Goal: Task Accomplishment & Management: Complete application form

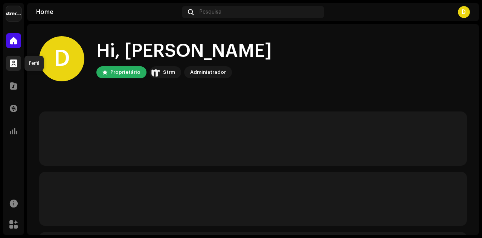
click at [14, 63] on span at bounding box center [14, 63] width 8 height 6
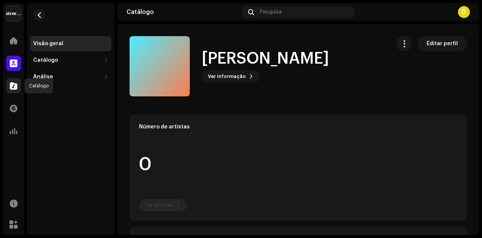
click at [15, 84] on span at bounding box center [14, 86] width 8 height 6
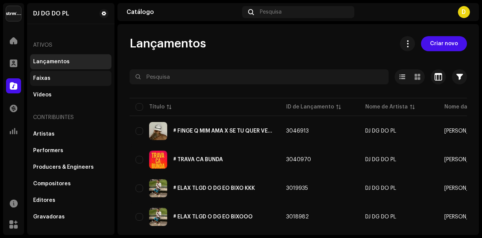
click at [43, 76] on div "Faixas" at bounding box center [41, 78] width 17 height 6
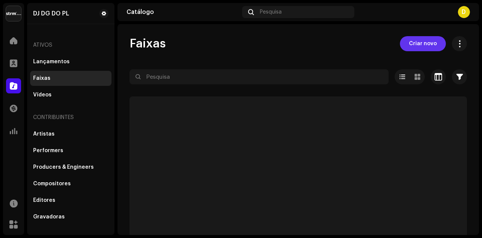
click at [418, 43] on span "Criar novo" at bounding box center [423, 43] width 28 height 15
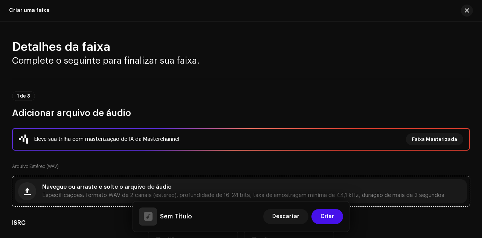
click at [201, 184] on div "Navegue ou arraste e solte o arquivo de áudio Especificações: formato WAV de 2 …" at bounding box center [241, 191] width 452 height 24
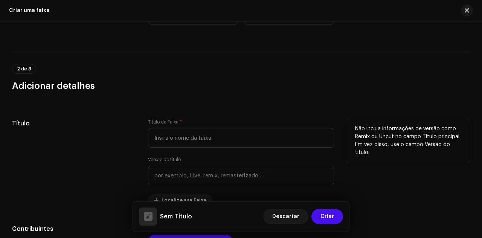
scroll to position [264, 0]
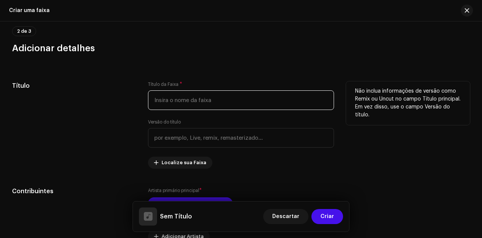
click at [200, 101] on input "text" at bounding box center [241, 100] width 186 height 20
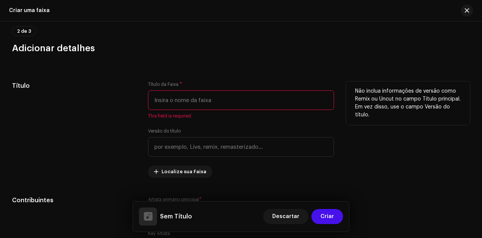
scroll to position [264, 0]
click at [194, 99] on input "text" at bounding box center [241, 101] width 186 height 20
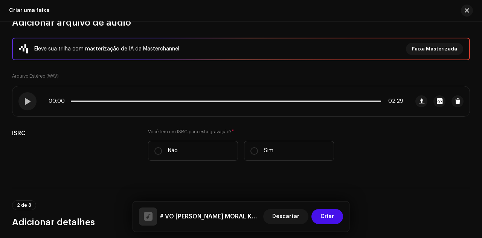
scroll to position [76, 0]
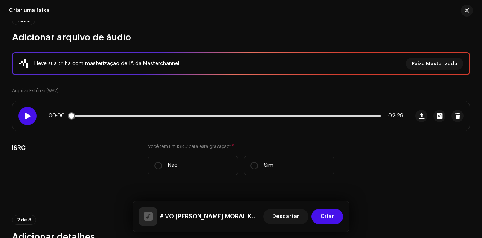
type input "# VO [PERSON_NAME] MORAL KKKK"
click at [35, 115] on div at bounding box center [27, 116] width 18 height 18
drag, startPoint x: 81, startPoint y: 117, endPoint x: 129, endPoint y: 117, distance: 48.2
click at [129, 117] on span at bounding box center [130, 116] width 8 height 8
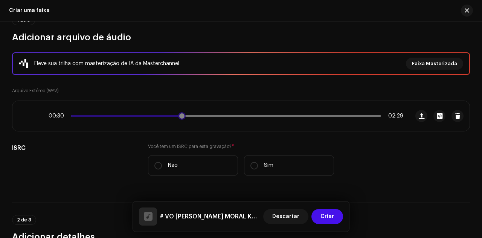
drag, startPoint x: 135, startPoint y: 115, endPoint x: 181, endPoint y: 114, distance: 46.0
click at [181, 114] on span at bounding box center [182, 116] width 8 height 8
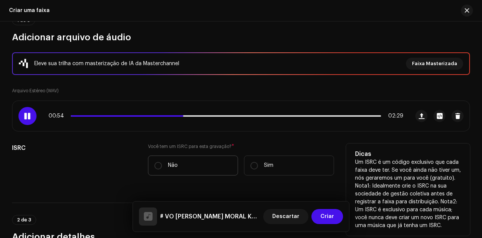
click at [174, 165] on p "Não" at bounding box center [173, 166] width 10 height 8
click at [162, 165] on input "Não" at bounding box center [159, 166] width 8 height 8
radio input "true"
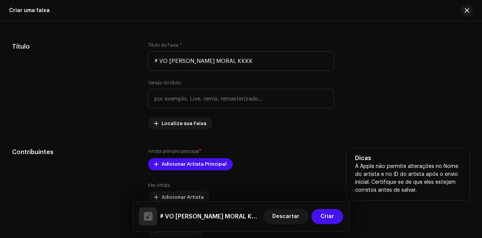
scroll to position [415, 0]
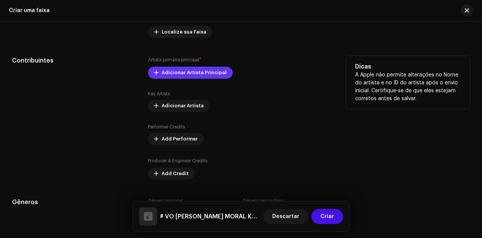
click at [199, 75] on span "Adicionar Artista Principal" at bounding box center [194, 72] width 65 height 15
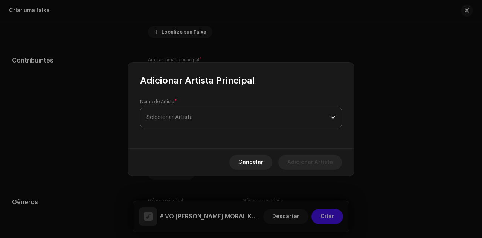
click at [262, 119] on span "Selecionar Artista" at bounding box center [239, 117] width 184 height 19
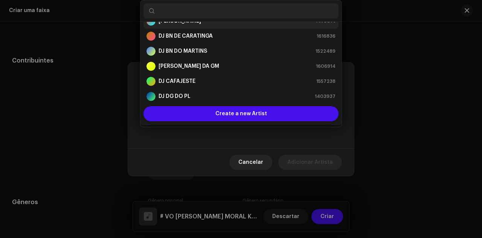
scroll to position [38, 0]
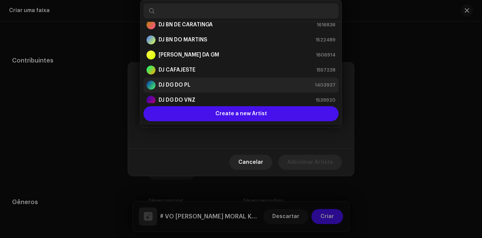
click at [211, 81] on div "DJ DG DO PL 1403937" at bounding box center [241, 85] width 189 height 9
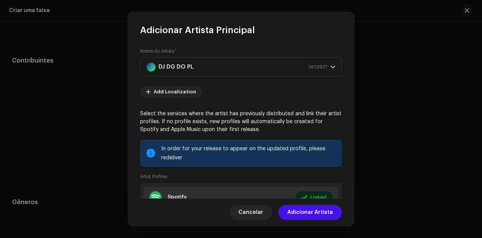
click at [322, 215] on span "Adicionar Artista" at bounding box center [311, 212] width 46 height 15
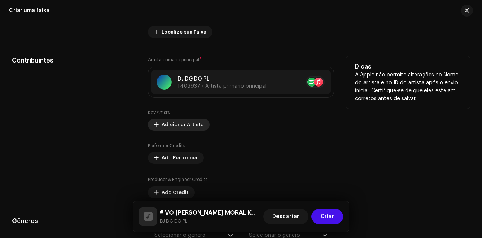
click at [188, 123] on span "Adicionar Artista" at bounding box center [183, 124] width 42 height 15
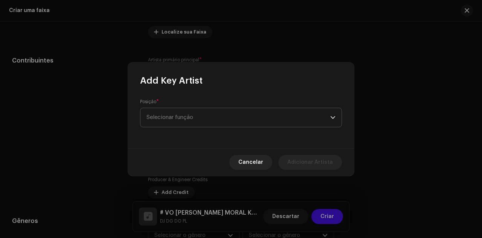
click at [231, 112] on span "Selecionar função" at bounding box center [239, 117] width 184 height 19
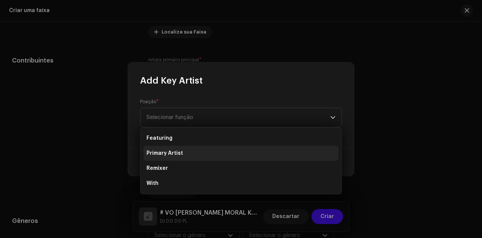
click at [204, 154] on li "Primary Artist" at bounding box center [241, 153] width 195 height 15
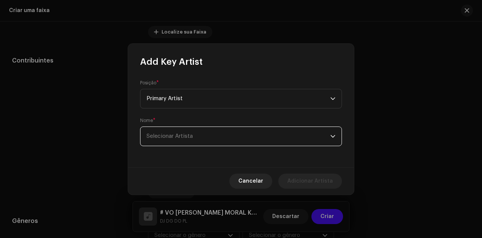
click at [194, 139] on span "Selecionar Artista" at bounding box center [239, 136] width 184 height 19
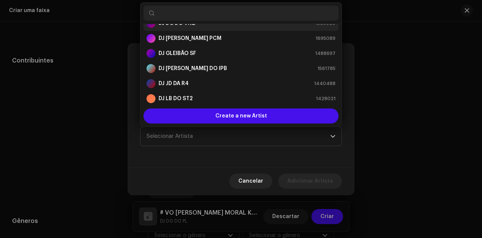
scroll to position [151, 0]
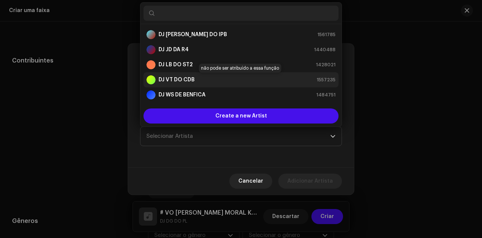
click at [201, 75] on div "DJ VT DO CDB 1557235" at bounding box center [241, 79] width 189 height 9
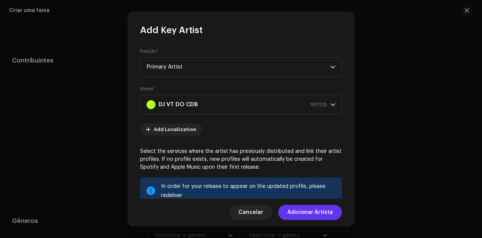
click at [312, 214] on span "Adicionar Artista" at bounding box center [311, 212] width 46 height 15
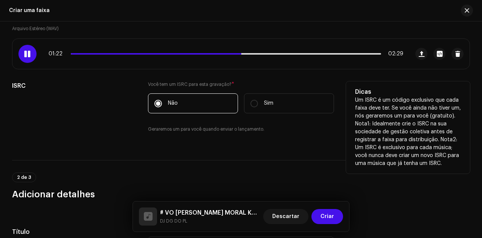
scroll to position [113, 0]
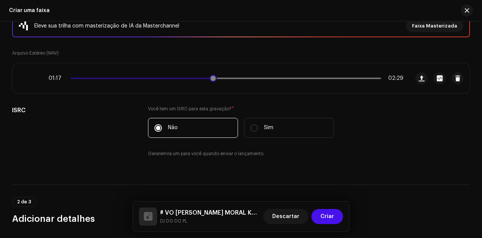
drag, startPoint x: 242, startPoint y: 77, endPoint x: 205, endPoint y: 76, distance: 37.0
click at [211, 76] on div "01:17 02:29" at bounding box center [226, 78] width 355 height 6
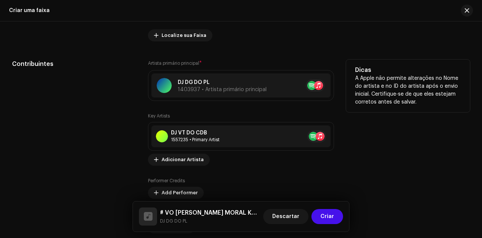
scroll to position [415, 0]
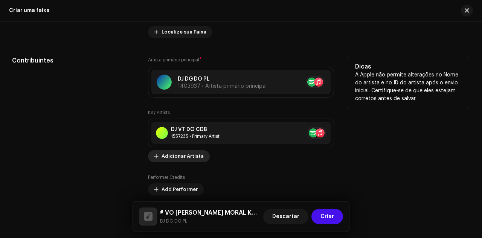
click at [186, 155] on span "Adicionar Artista" at bounding box center [183, 156] width 42 height 15
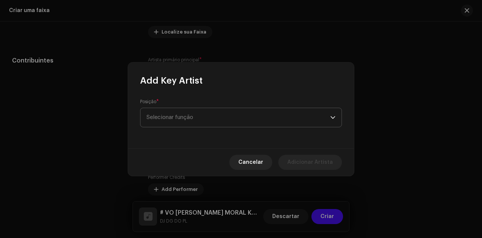
click at [197, 121] on span "Selecionar função" at bounding box center [239, 117] width 184 height 19
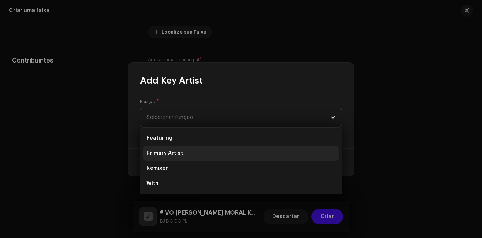
click at [195, 149] on li "Primary Artist" at bounding box center [241, 153] width 195 height 15
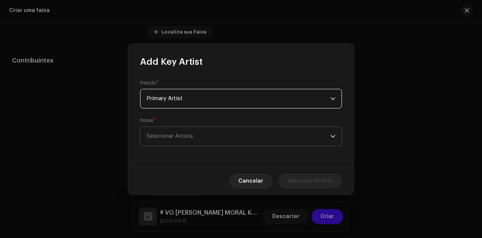
click at [189, 135] on span "Selecionar Artista" at bounding box center [170, 136] width 46 height 6
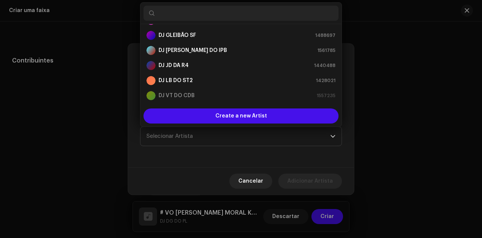
scroll to position [151, 0]
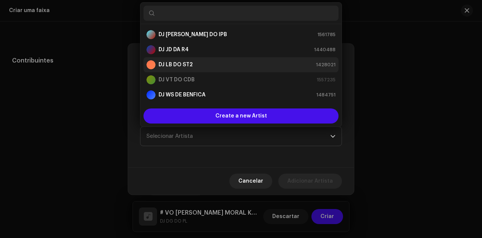
type input "f"
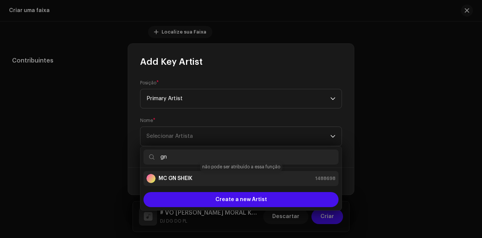
type input "gn"
click at [196, 178] on div "MC GN SHEIK 1488698" at bounding box center [241, 178] width 189 height 9
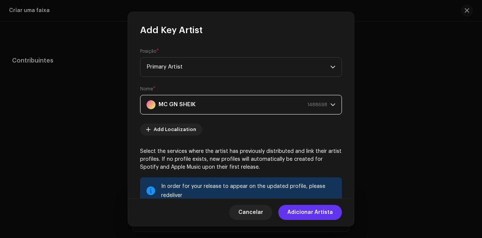
click at [314, 214] on span "Adicionar Artista" at bounding box center [311, 212] width 46 height 15
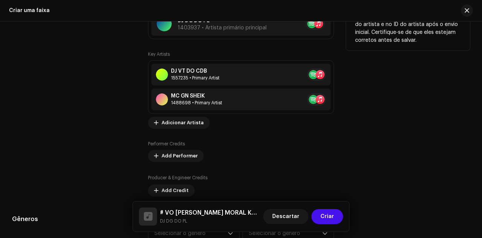
scroll to position [490, 0]
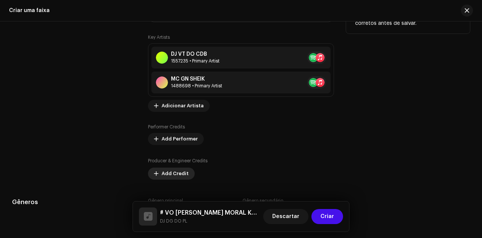
click at [188, 171] on button "Add Credit" at bounding box center [171, 174] width 47 height 12
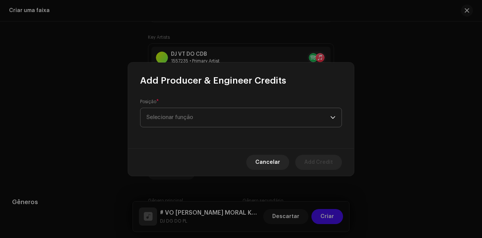
click at [207, 121] on span "Selecionar função" at bounding box center [239, 117] width 184 height 19
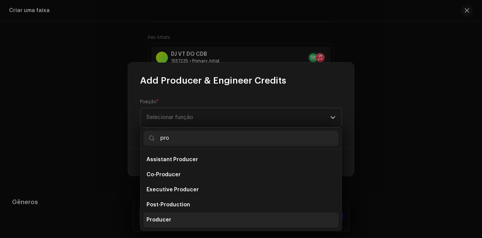
type input "pro"
click at [171, 218] on li "Producer" at bounding box center [241, 220] width 195 height 15
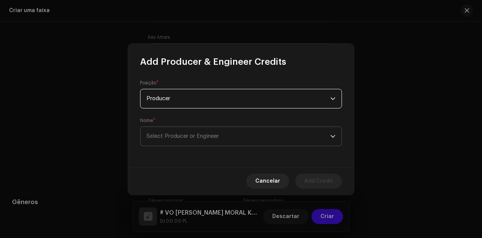
click at [180, 133] on span "Select Producer or Engineer" at bounding box center [239, 136] width 184 height 19
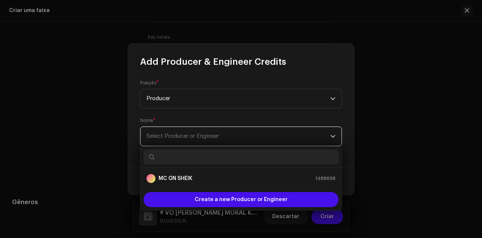
click at [198, 137] on span "Select Producer or Engineer" at bounding box center [183, 136] width 72 height 6
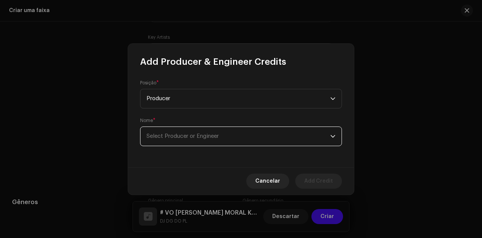
click at [207, 135] on span "Select Producer or Engineer" at bounding box center [183, 136] width 72 height 6
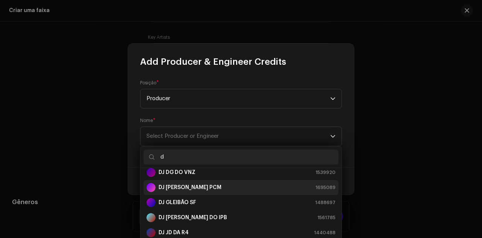
scroll to position [72, 0]
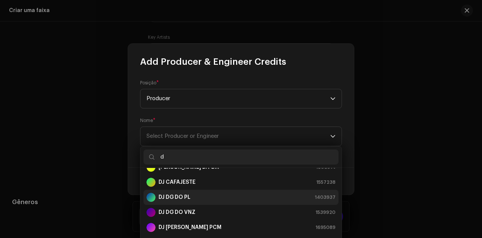
type input "d"
click at [200, 191] on li "DJ DG DO PL 1403937" at bounding box center [241, 197] width 195 height 15
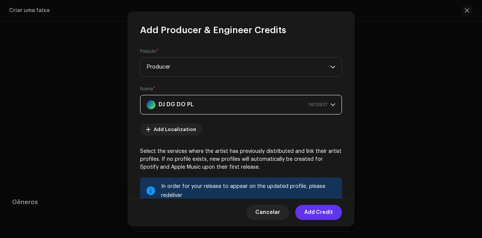
click at [323, 214] on span "Add Credit" at bounding box center [319, 212] width 29 height 15
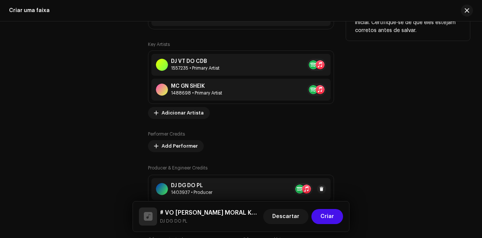
scroll to position [528, 0]
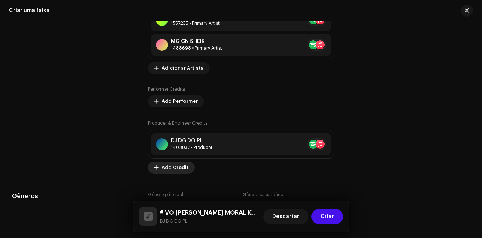
click at [181, 166] on span "Add Credit" at bounding box center [175, 167] width 27 height 15
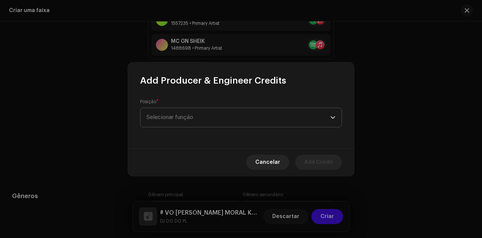
click at [212, 118] on span "Selecionar função" at bounding box center [239, 117] width 184 height 19
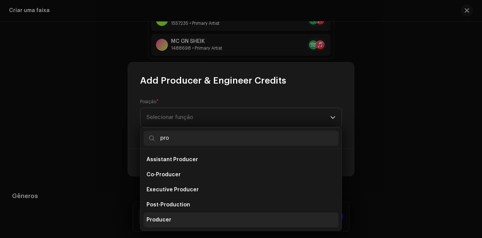
type input "pro"
click at [184, 220] on li "Producer" at bounding box center [241, 220] width 195 height 15
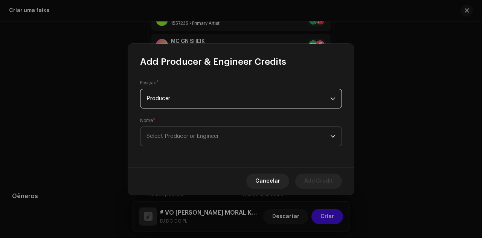
click at [177, 136] on span "Select Producer or Engineer" at bounding box center [183, 136] width 72 height 6
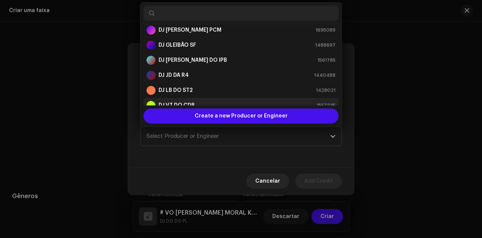
scroll to position [133, 0]
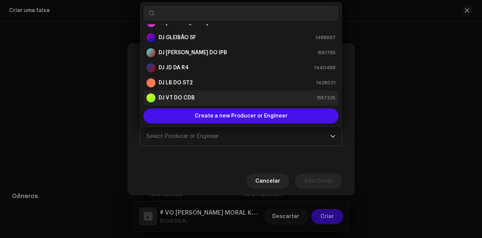
click at [201, 96] on div "DJ VT DO CDB 1557235" at bounding box center [241, 97] width 189 height 9
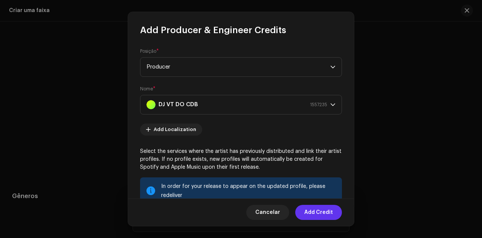
click at [319, 215] on span "Add Credit" at bounding box center [319, 212] width 29 height 15
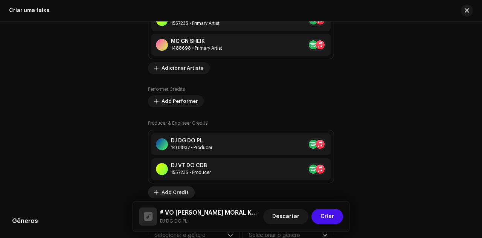
click at [178, 190] on span "Add Credit" at bounding box center [175, 192] width 27 height 15
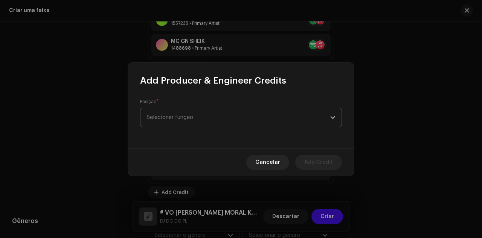
click at [205, 118] on span "Selecionar função" at bounding box center [239, 117] width 184 height 19
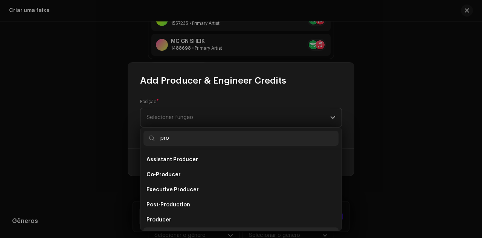
scroll to position [12, 0]
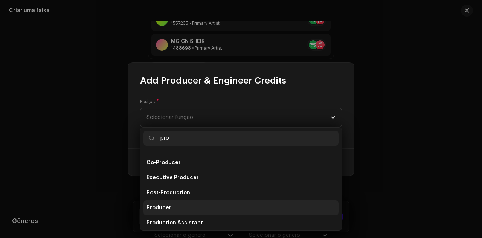
type input "pro"
click at [173, 206] on li "Producer" at bounding box center [241, 208] width 195 height 15
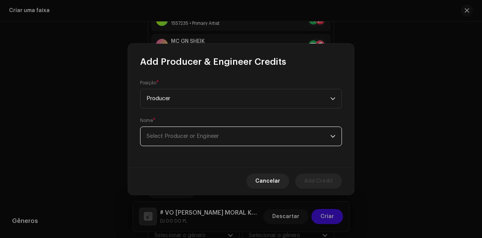
click at [182, 138] on span "Select Producer or Engineer" at bounding box center [183, 136] width 72 height 6
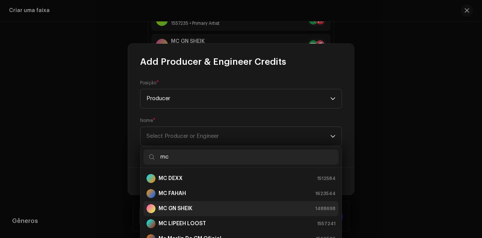
type input "mc"
click at [198, 208] on div "MC GN SHEIK 1488698" at bounding box center [241, 208] width 189 height 9
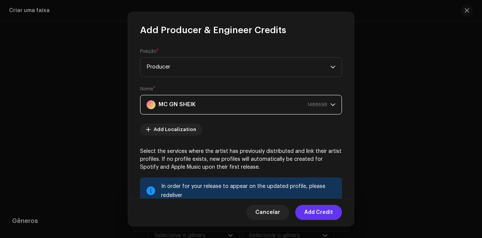
click at [317, 217] on span "Add Credit" at bounding box center [319, 212] width 29 height 15
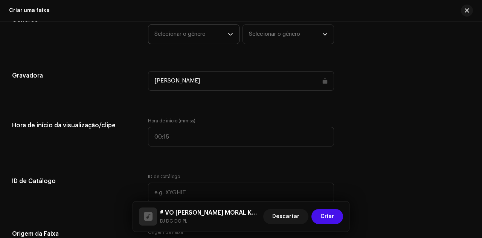
scroll to position [679, 0]
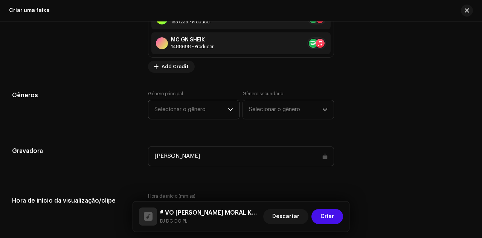
click at [188, 102] on span "Selecionar o gênero" at bounding box center [191, 109] width 73 height 19
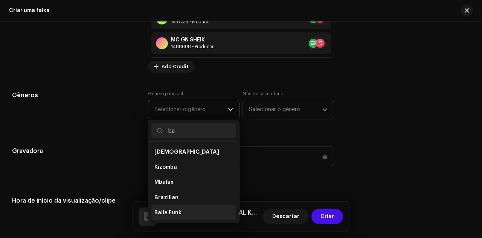
type input "ba"
click at [193, 205] on li "Baile Funk" at bounding box center [194, 212] width 85 height 15
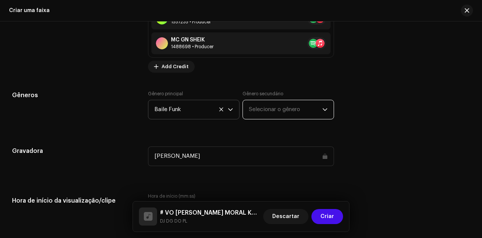
click at [271, 103] on span "Selecionar o gênero" at bounding box center [285, 109] width 73 height 19
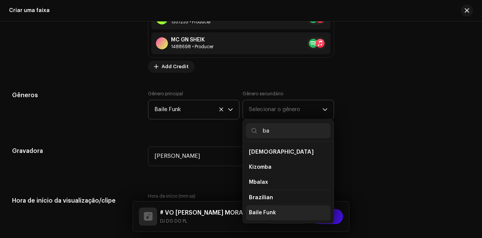
type input "ba"
click at [270, 209] on span "Baile Funk" at bounding box center [262, 213] width 27 height 8
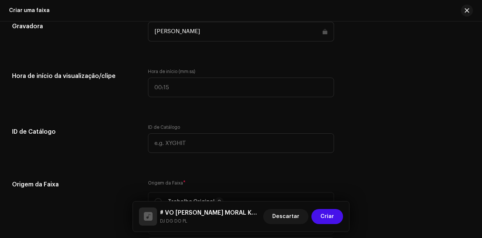
scroll to position [830, 0]
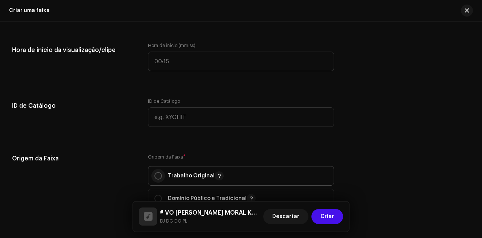
click at [156, 173] on input "radio" at bounding box center [159, 176] width 8 height 8
radio input "true"
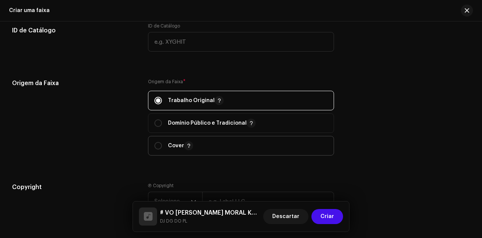
scroll to position [980, 0]
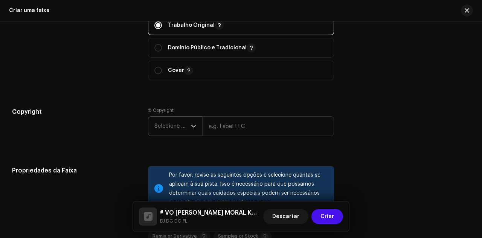
click at [178, 130] on span "Selecione o ano" at bounding box center [173, 126] width 37 height 19
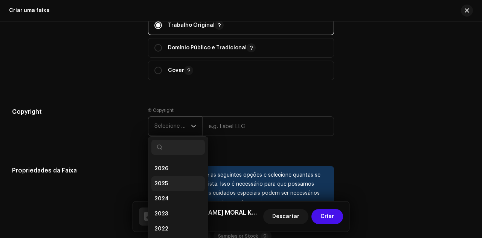
click at [181, 176] on li "2025" at bounding box center [179, 183] width 54 height 15
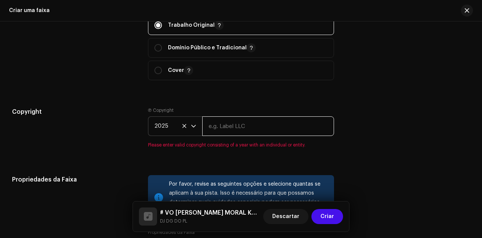
drag, startPoint x: 225, startPoint y: 126, endPoint x: 236, endPoint y: 133, distance: 12.9
click at [225, 126] on input "text" at bounding box center [268, 126] width 132 height 20
type input "DJ DG DO PL"
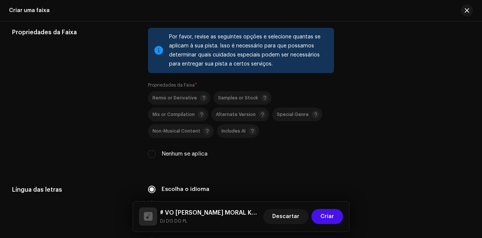
scroll to position [1169, 0]
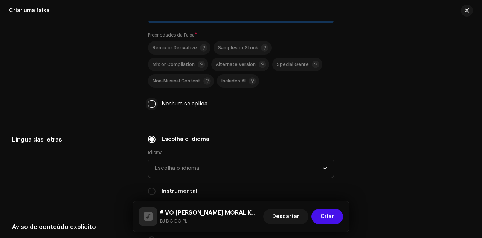
click at [152, 105] on input "Nenhum se aplica" at bounding box center [152, 104] width 8 height 8
checkbox input "true"
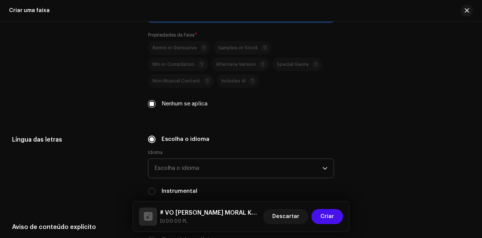
click at [178, 162] on span "Escolha o idioma" at bounding box center [239, 168] width 168 height 19
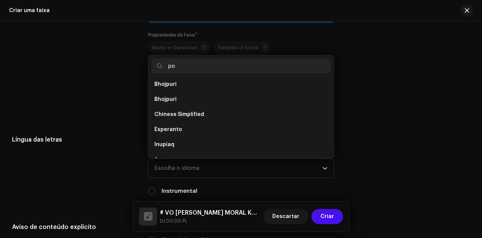
scroll to position [0, 0]
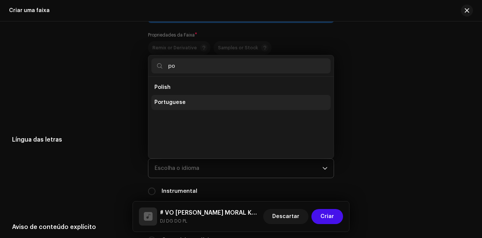
type input "po"
click at [205, 104] on li "Portuguese" at bounding box center [241, 102] width 179 height 15
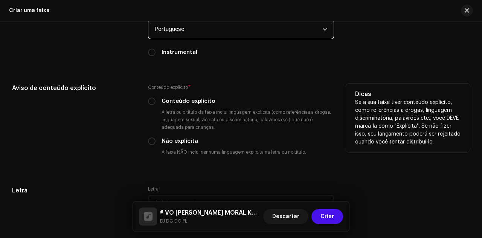
scroll to position [1320, 0]
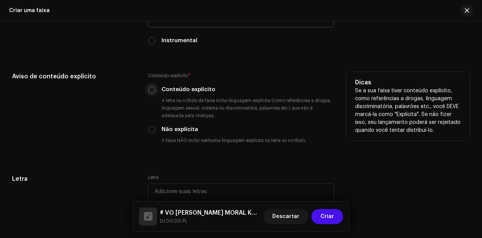
click at [148, 89] on input "Conteúdo explícito" at bounding box center [152, 90] width 8 height 8
radio input "true"
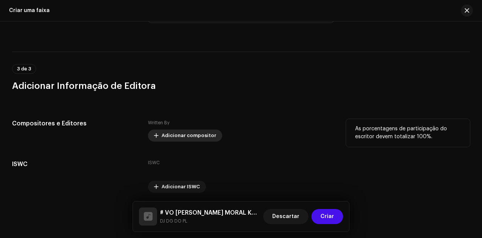
scroll to position [1532, 0]
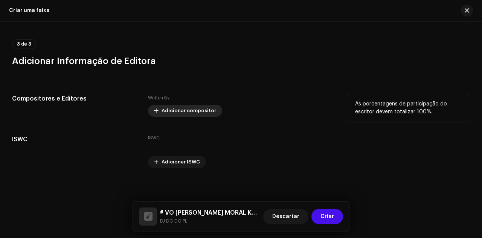
click at [172, 107] on span "Adicionar compositor" at bounding box center [189, 110] width 55 height 15
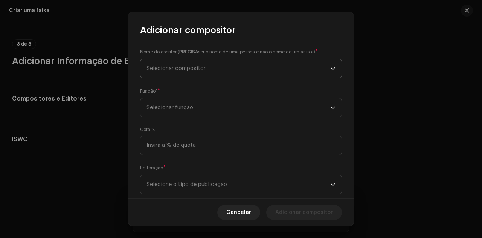
click at [221, 67] on span "Selecionar compositor" at bounding box center [239, 68] width 184 height 19
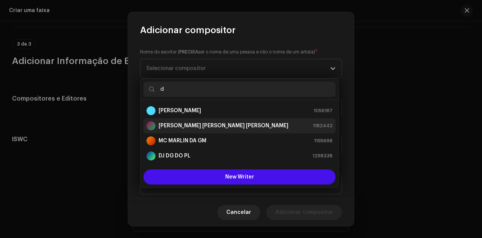
type input "d"
click at [216, 125] on strong "[PERSON_NAME] [PERSON_NAME] [PERSON_NAME]" at bounding box center [224, 126] width 130 height 8
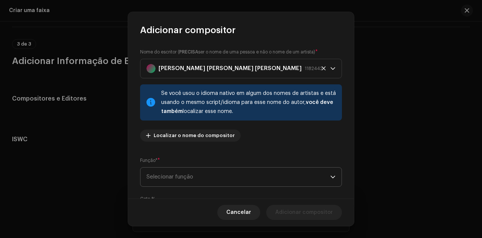
click at [231, 170] on span "Selecionar função" at bounding box center [239, 177] width 184 height 19
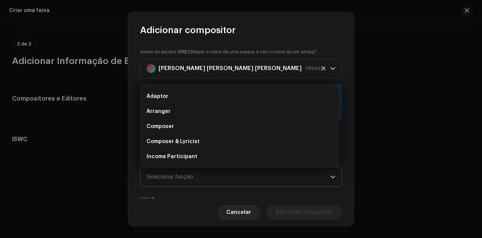
scroll to position [12, 0]
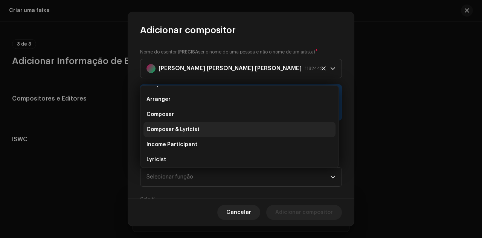
click at [203, 127] on li "Composer & Lyricist" at bounding box center [240, 129] width 192 height 15
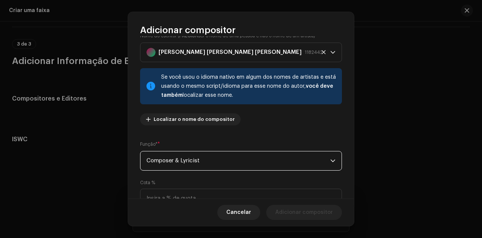
scroll to position [75, 0]
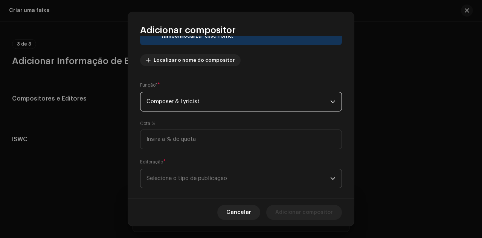
click at [210, 178] on span "Selecione o tipo de publicação" at bounding box center [239, 178] width 184 height 19
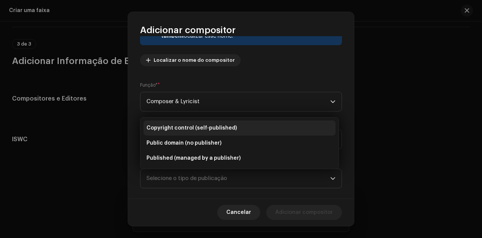
click at [202, 126] on span "Copyright control (self-published)" at bounding box center [192, 128] width 90 height 8
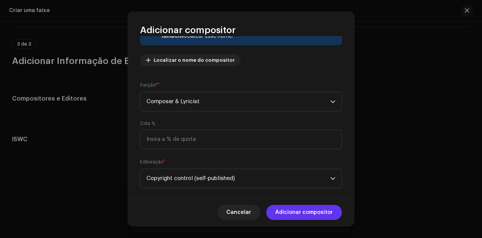
click at [289, 210] on span "Adicionar compositor" at bounding box center [305, 212] width 58 height 15
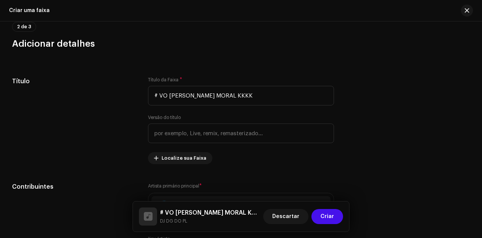
scroll to position [213, 0]
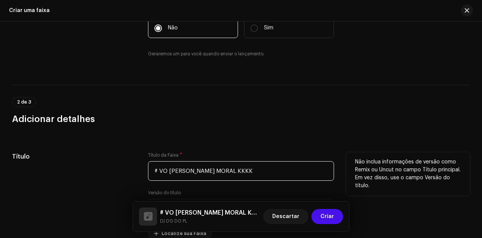
drag, startPoint x: 246, startPoint y: 170, endPoint x: 138, endPoint y: 165, distance: 108.3
click at [138, 165] on div "Título Título da Faixa * # VO [PERSON_NAME] MORAL KKKK Versão do título Localiz…" at bounding box center [241, 195] width 458 height 87
click at [253, 171] on input "# VO [PERSON_NAME] MORAL KKKK" at bounding box center [241, 171] width 186 height 20
click at [182, 169] on input "# VO [PERSON_NAME] MORAL KKKK" at bounding box center [241, 171] width 186 height 20
click at [268, 176] on input "# VO TE DAR ESSA MORAL KKKK" at bounding box center [241, 171] width 186 height 20
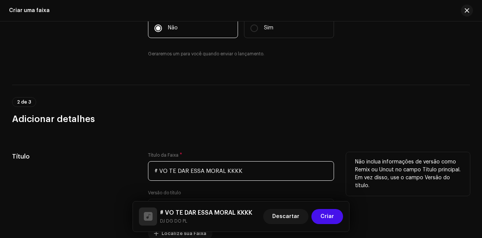
drag, startPoint x: 251, startPoint y: 169, endPoint x: 149, endPoint y: 170, distance: 102.1
click at [127, 165] on div "Título Título da Faixa * # [PERSON_NAME] [PERSON_NAME] MORAL KKKK Versão do tít…" at bounding box center [241, 195] width 458 height 87
click at [264, 177] on input "# VO TE DAR ESSA MORAL KKKK" at bounding box center [241, 171] width 186 height 20
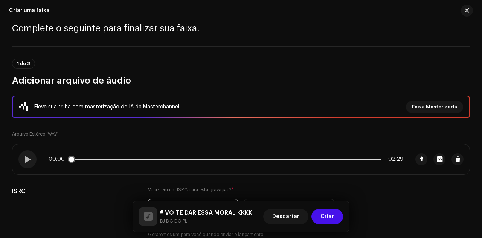
scroll to position [0, 0]
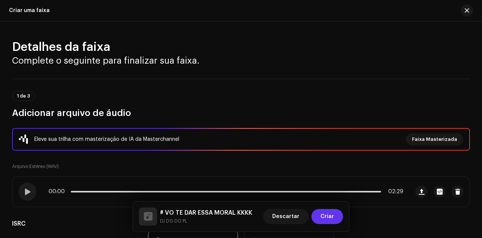
type input "# VO TE DAR ESSA MORAL KKKK"
click at [323, 213] on span "Criar" at bounding box center [328, 216] width 14 height 15
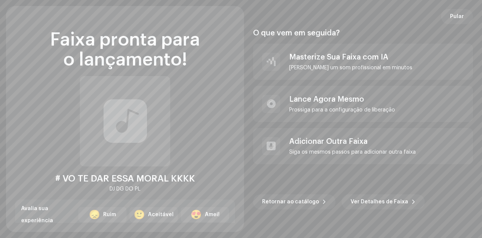
click at [457, 14] on span "Pular" at bounding box center [457, 16] width 14 height 15
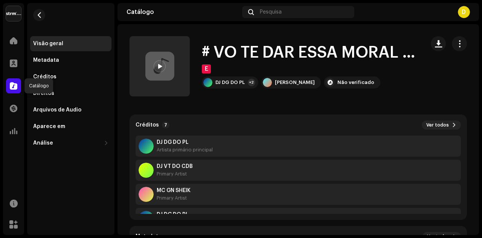
click at [13, 85] on span at bounding box center [14, 86] width 8 height 6
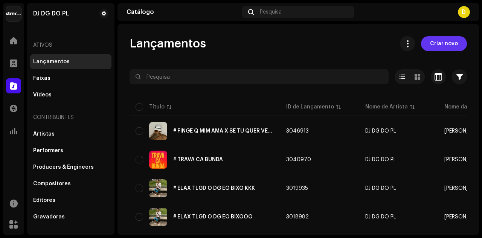
click at [448, 43] on span "Criar novo" at bounding box center [444, 43] width 28 height 15
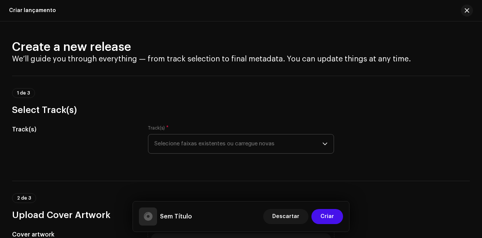
click at [312, 135] on span "Selecione faixas existentes ou carregue novas" at bounding box center [239, 144] width 168 height 19
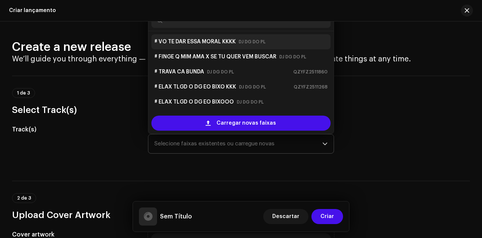
click at [232, 40] on strong "# VO TE DAR ESSA MORAL KKKK" at bounding box center [195, 42] width 81 height 12
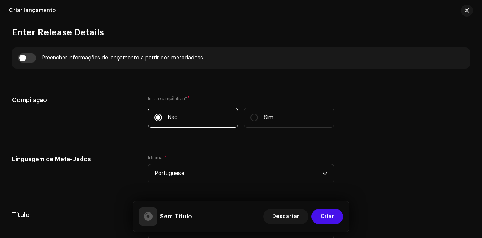
scroll to position [603, 0]
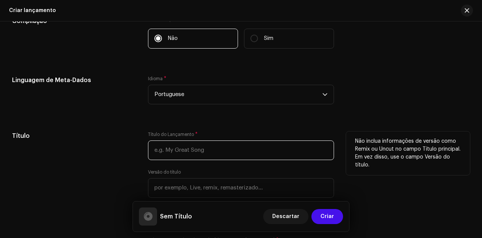
click at [208, 149] on input "text" at bounding box center [241, 151] width 186 height 20
paste input "# VO TE DAR ESSA MORAL KKKK"
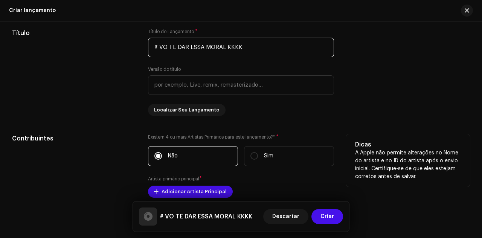
scroll to position [792, 0]
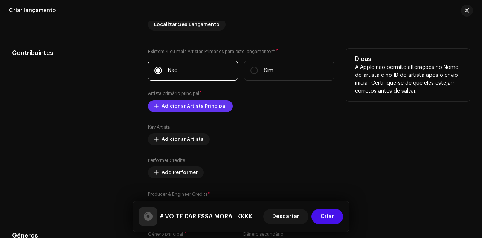
type input "# VO TE DAR ESSA MORAL KKKK"
click at [194, 109] on span "Adicionar Artista Principal" at bounding box center [194, 106] width 65 height 15
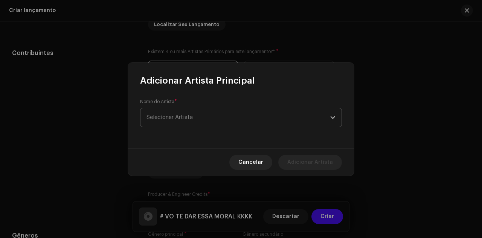
click at [210, 116] on span "Selecionar Artista" at bounding box center [239, 117] width 184 height 19
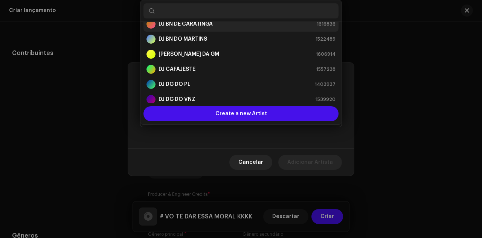
scroll to position [50, 0]
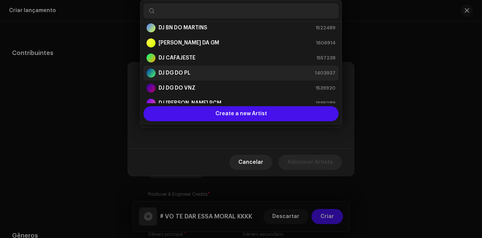
click at [190, 69] on div "DJ DG DO PL 1403937" at bounding box center [241, 73] width 189 height 9
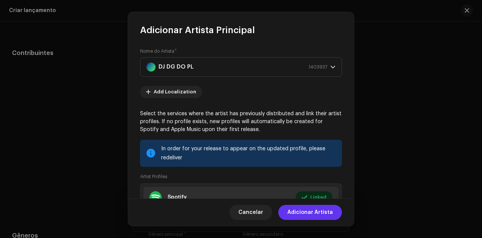
click at [312, 211] on span "Adicionar Artista" at bounding box center [311, 212] width 46 height 15
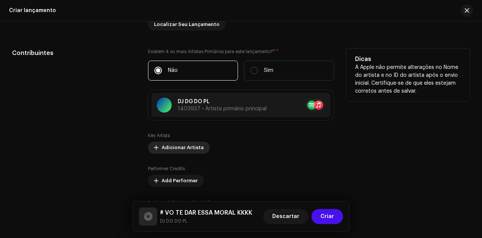
click at [189, 151] on span "Adicionar Artista" at bounding box center [183, 147] width 42 height 15
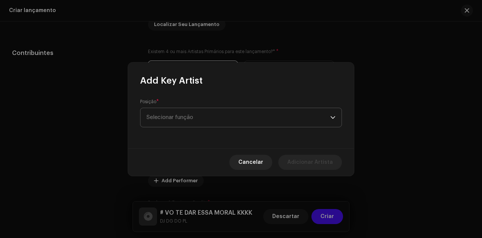
click at [217, 120] on span "Selecionar função" at bounding box center [239, 117] width 184 height 19
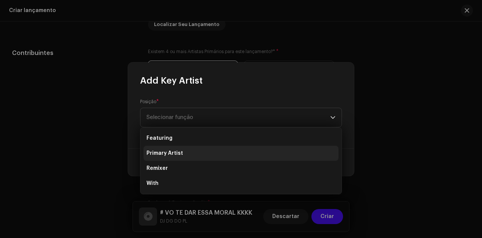
click at [202, 151] on li "Primary Artist" at bounding box center [241, 153] width 195 height 15
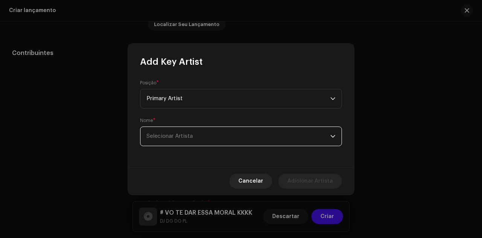
click at [195, 138] on span "Selecionar Artista" at bounding box center [239, 136] width 184 height 19
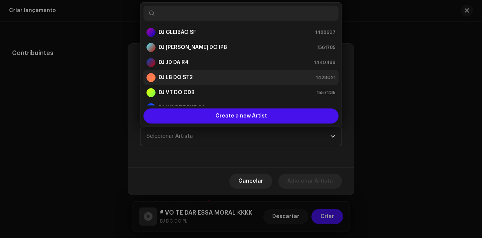
scroll to position [151, 0]
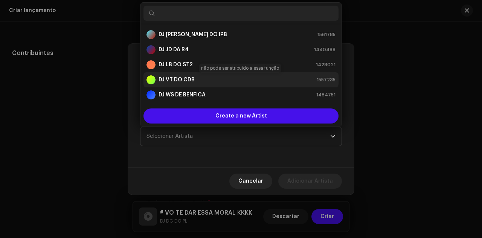
click at [192, 80] on strong "DJ VT DO CDB" at bounding box center [177, 80] width 36 height 8
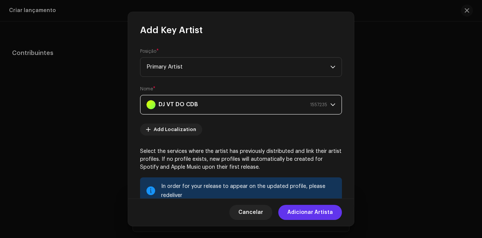
click at [314, 216] on span "Adicionar Artista" at bounding box center [311, 212] width 46 height 15
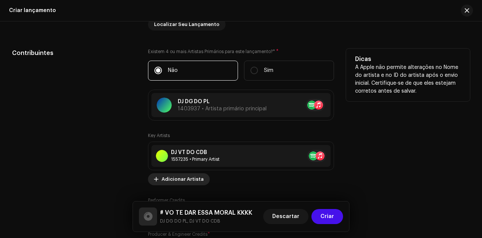
click at [194, 177] on span "Adicionar Artista" at bounding box center [183, 179] width 42 height 15
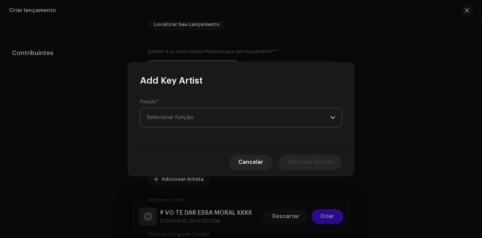
click at [218, 116] on span "Selecionar função" at bounding box center [239, 117] width 184 height 19
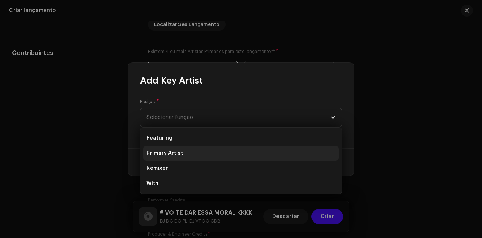
click at [194, 150] on li "Primary Artist" at bounding box center [241, 153] width 195 height 15
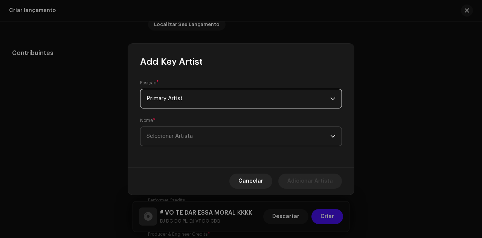
click at [194, 141] on span "Selecionar Artista" at bounding box center [239, 136] width 184 height 19
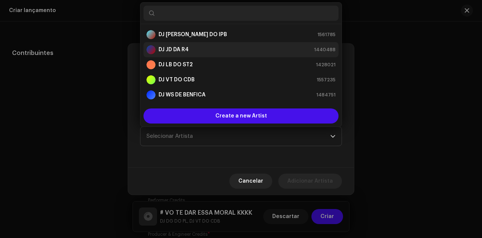
scroll to position [0, 0]
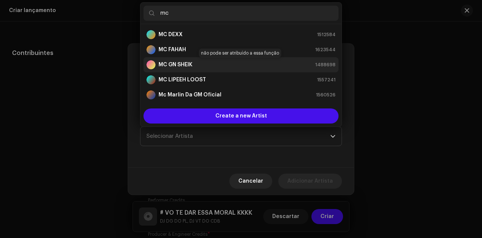
type input "mc"
click at [199, 63] on div "MC GN SHEIK 1488698" at bounding box center [241, 64] width 189 height 9
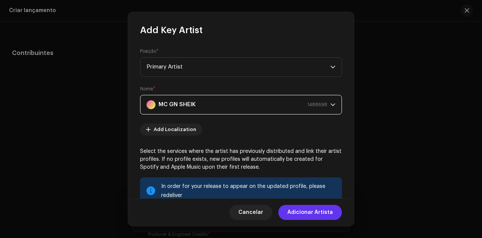
click at [297, 212] on span "Adicionar Artista" at bounding box center [311, 212] width 46 height 15
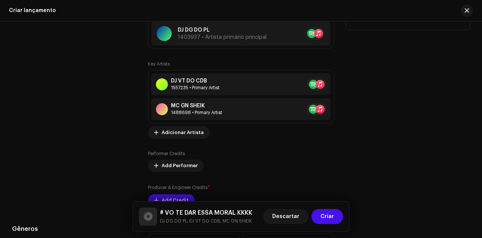
scroll to position [905, 0]
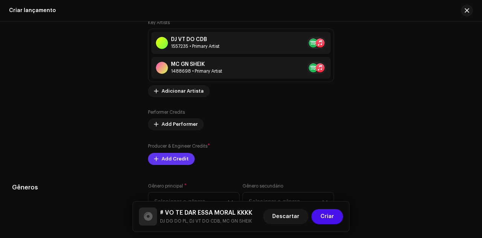
click at [171, 162] on span "Add Credit" at bounding box center [175, 159] width 27 height 15
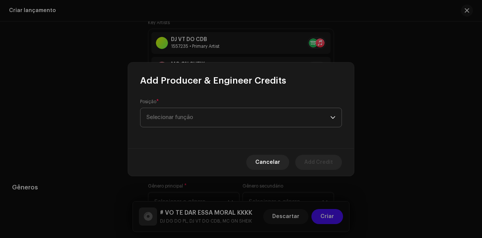
click at [198, 113] on span "Selecionar função" at bounding box center [239, 117] width 184 height 19
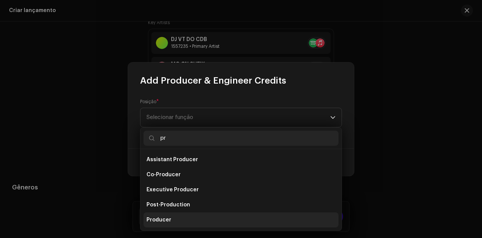
type input "pr"
click at [188, 215] on li "Producer" at bounding box center [241, 220] width 195 height 15
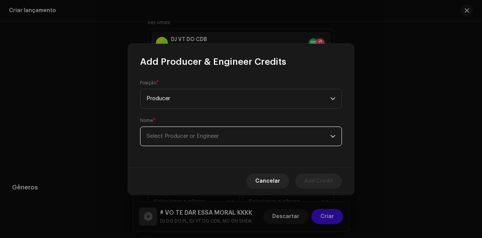
click at [202, 135] on span "Select Producer or Engineer" at bounding box center [183, 136] width 72 height 6
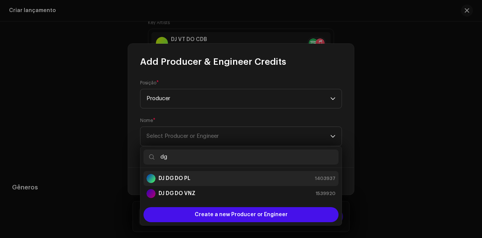
type input "dg"
click at [219, 179] on div "DJ DG DO PL 1403937" at bounding box center [241, 178] width 189 height 9
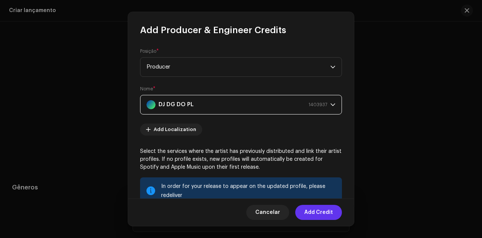
click at [314, 219] on span "Add Credit" at bounding box center [319, 212] width 29 height 15
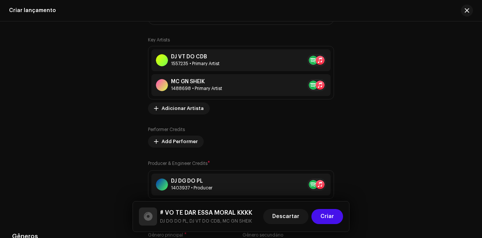
scroll to position [942, 0]
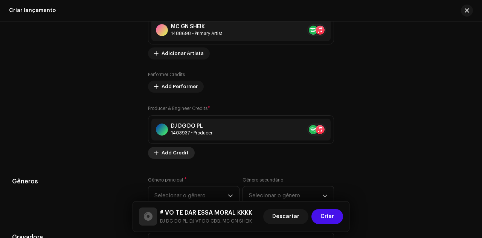
click at [184, 156] on span "Add Credit" at bounding box center [175, 152] width 27 height 15
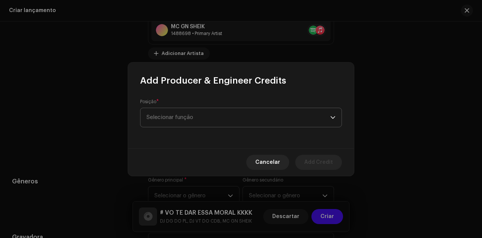
click at [203, 119] on span "Selecionar função" at bounding box center [239, 117] width 184 height 19
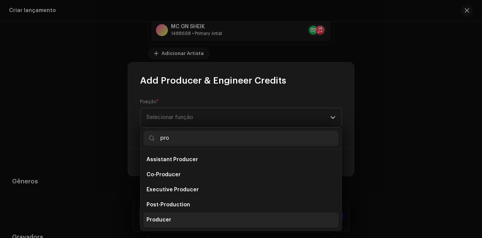
type input "pro"
click at [195, 216] on li "Producer" at bounding box center [241, 220] width 195 height 15
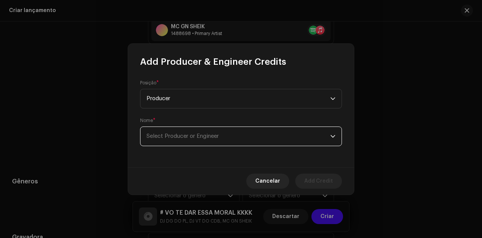
click at [199, 136] on span "Select Producer or Engineer" at bounding box center [183, 136] width 72 height 6
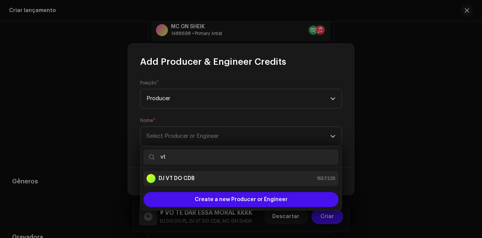
type input "vt"
click at [199, 173] on li "DJ VT DO CDB 1557235" at bounding box center [241, 178] width 195 height 15
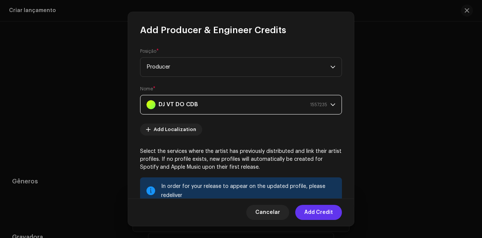
click at [320, 213] on span "Add Credit" at bounding box center [319, 212] width 29 height 15
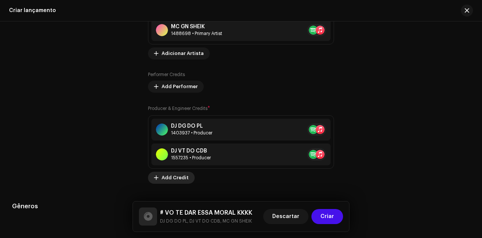
click at [182, 175] on span "Add Credit" at bounding box center [175, 177] width 27 height 15
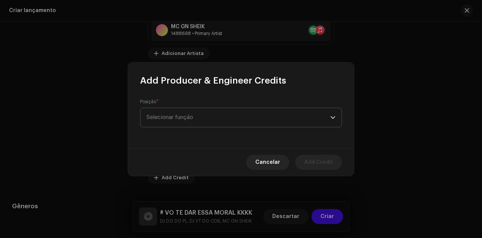
click at [212, 118] on span "Selecionar função" at bounding box center [239, 117] width 184 height 19
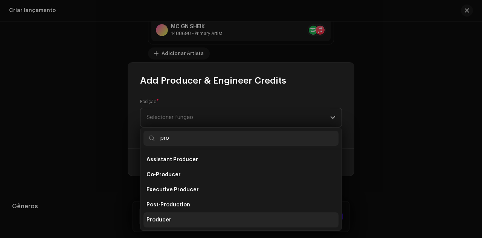
type input "pro"
click at [207, 220] on li "Producer" at bounding box center [241, 220] width 195 height 15
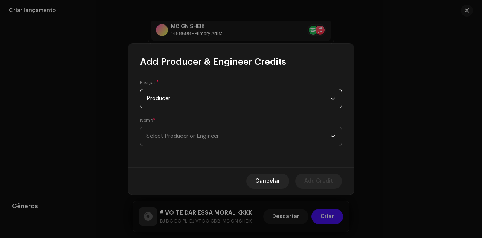
click at [194, 137] on span "Select Producer or Engineer" at bounding box center [183, 136] width 72 height 6
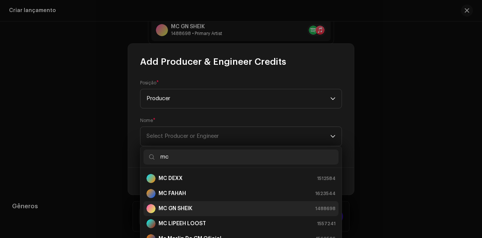
type input "mc"
click at [207, 205] on div "MC GN SHEIK 1488698" at bounding box center [241, 208] width 189 height 9
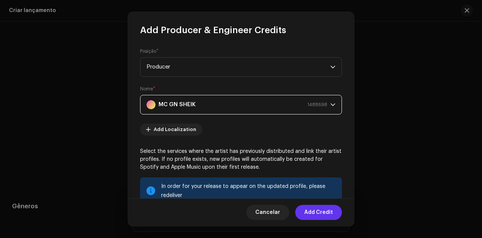
click at [317, 215] on span "Add Credit" at bounding box center [319, 212] width 29 height 15
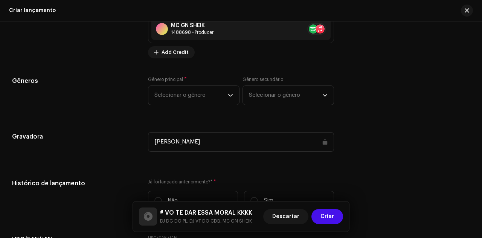
scroll to position [1093, 0]
click at [205, 91] on span "Selecionar o gênero" at bounding box center [191, 95] width 73 height 19
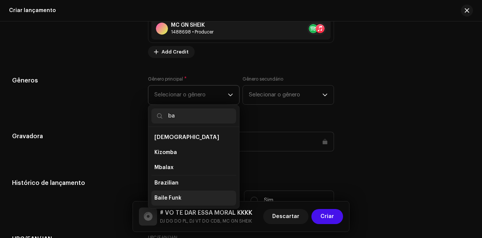
type input "ba"
click at [195, 191] on li "Baile Funk" at bounding box center [194, 198] width 85 height 15
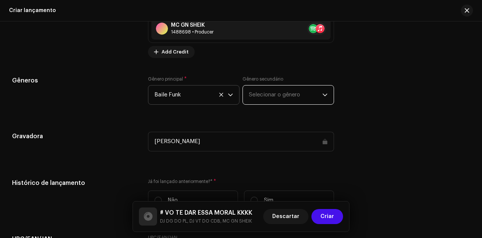
click at [269, 97] on span "Selecionar o gênero" at bounding box center [285, 95] width 73 height 19
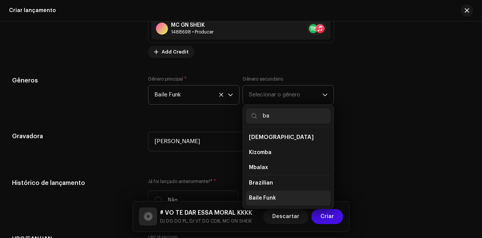
type input "ba"
click at [274, 193] on li "Baile Funk" at bounding box center [288, 198] width 85 height 15
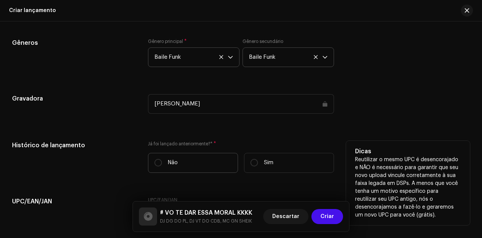
click at [193, 163] on label "Não" at bounding box center [193, 163] width 90 height 20
click at [162, 163] on input "Não" at bounding box center [159, 163] width 8 height 8
radio input "true"
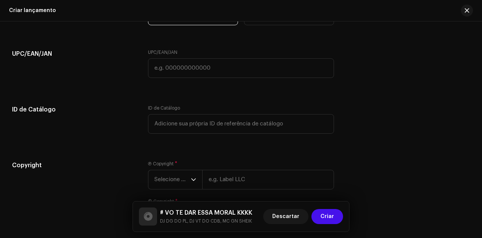
scroll to position [1282, 0]
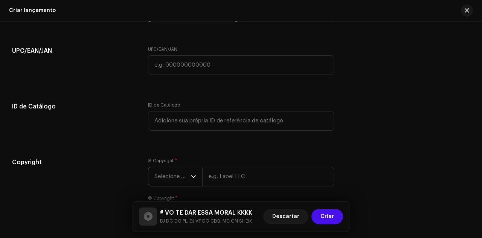
click at [176, 171] on span "Selecione o ano" at bounding box center [173, 176] width 37 height 19
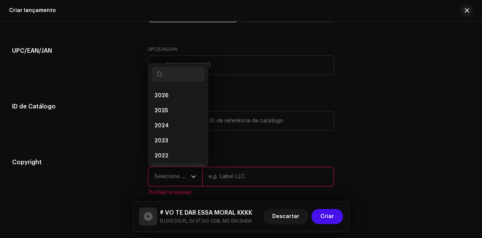
scroll to position [12, 0]
click at [169, 112] on li "2024" at bounding box center [179, 113] width 54 height 15
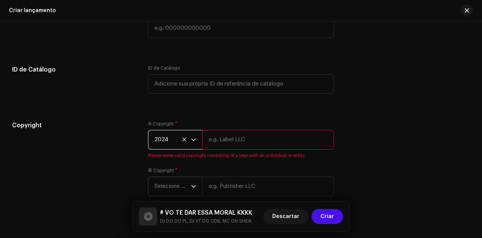
scroll to position [1357, 0]
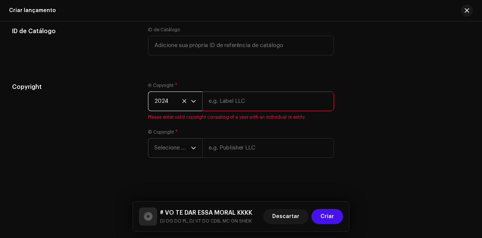
click at [177, 147] on span "Selecione o ano" at bounding box center [173, 148] width 37 height 19
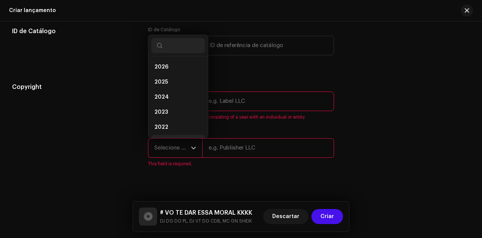
scroll to position [12, 0]
click at [176, 83] on li "2024" at bounding box center [179, 85] width 54 height 15
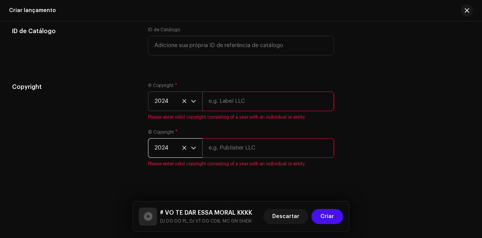
click at [220, 101] on input "text" at bounding box center [268, 102] width 132 height 20
type input "DJ DG DO PL"
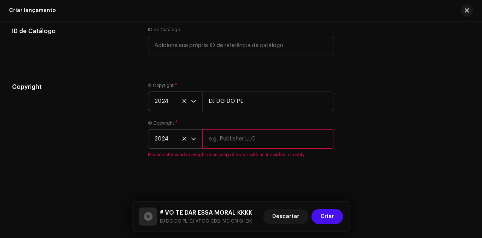
click at [256, 141] on input "text" at bounding box center [268, 139] width 132 height 20
type input "DJ DG DO PL"
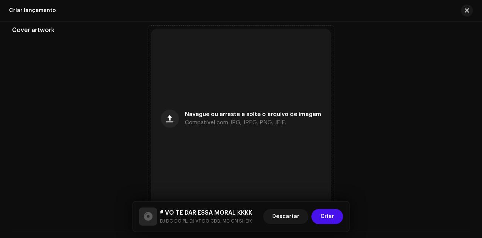
scroll to position [217, 0]
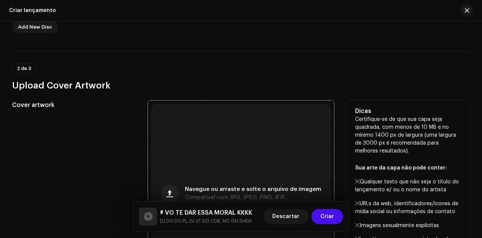
click at [249, 137] on div "Navegue ou arraste e solte o arquivo de imagem Compatível com JPG, JPEG, PNG, J…" at bounding box center [241, 194] width 180 height 180
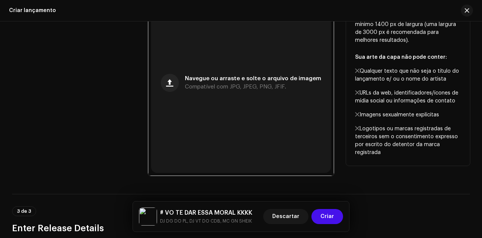
scroll to position [339, 0]
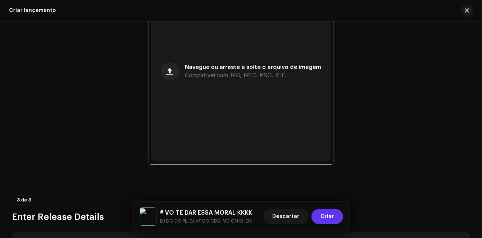
click at [336, 214] on button "Criar" at bounding box center [328, 216] width 32 height 15
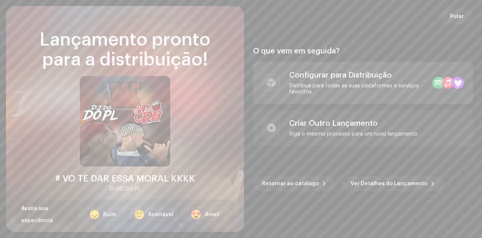
click at [353, 86] on div "Distribua para todas as suas plataformas e serviços favoritos" at bounding box center [357, 89] width 137 height 12
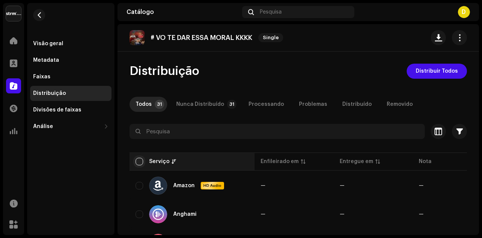
click at [141, 162] on input "checkbox" at bounding box center [140, 162] width 8 height 8
checkbox input "true"
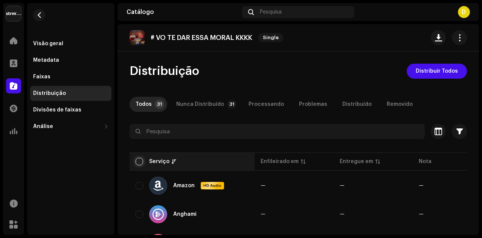
checkbox input "true"
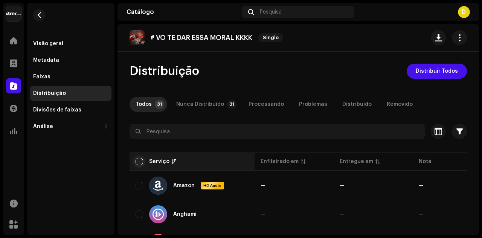
checkbox input "true"
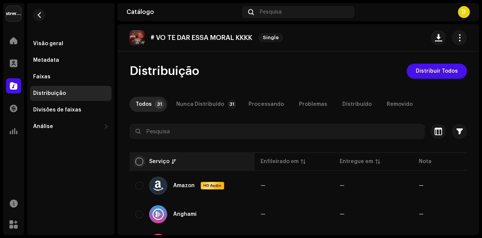
checkbox input "true"
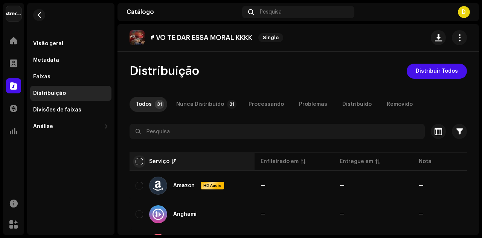
checkbox input "true"
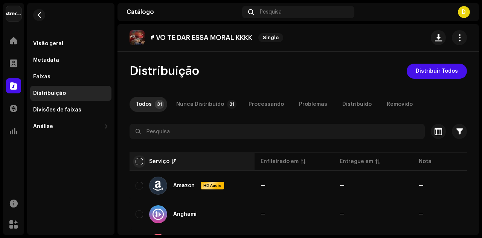
checkbox input "true"
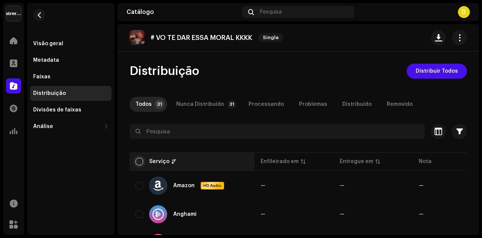
checkbox input "true"
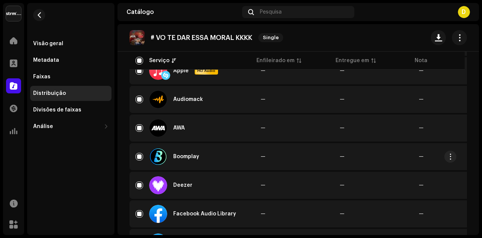
scroll to position [188, 0]
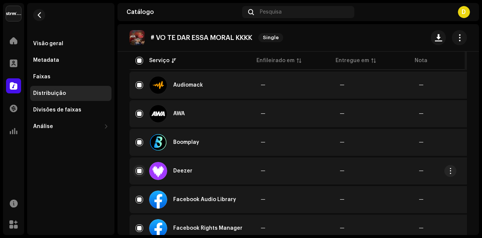
click at [141, 170] on input "Row Selected" at bounding box center [140, 171] width 8 height 8
checkbox input "false"
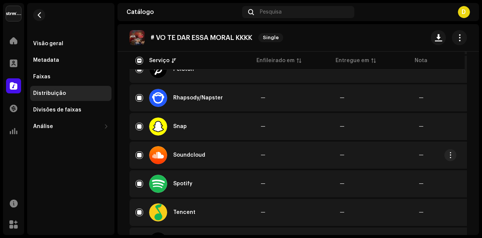
scroll to position [678, 0]
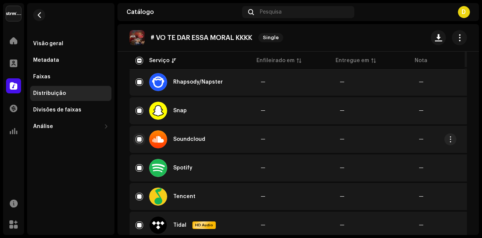
click at [141, 139] on input "Row Selected" at bounding box center [140, 140] width 8 height 8
checkbox input "false"
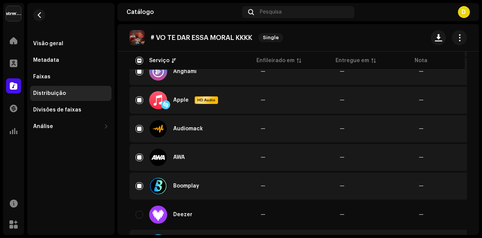
scroll to position [0, 0]
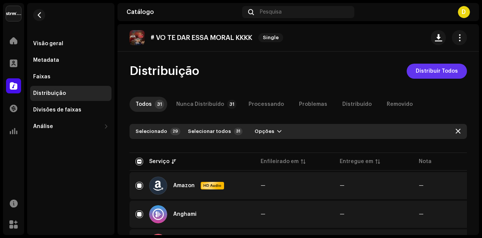
click at [433, 71] on span "Distribuir Todos" at bounding box center [437, 71] width 42 height 15
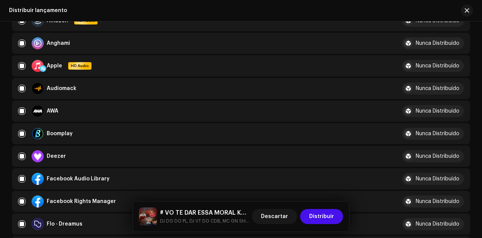
scroll to position [151, 0]
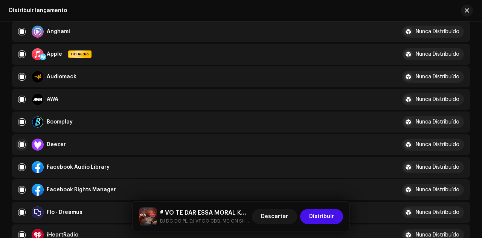
click at [23, 142] on input "checkbox" at bounding box center [22, 145] width 8 height 8
checkbox input "false"
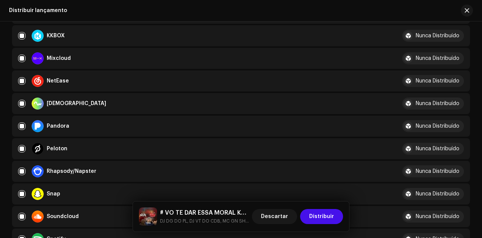
scroll to position [452, 0]
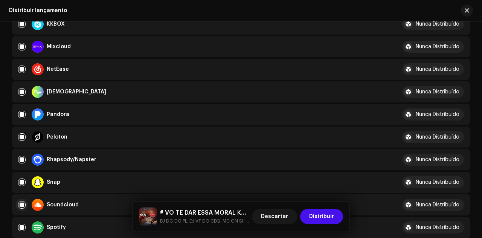
click at [22, 203] on input "Row Selected" at bounding box center [22, 205] width 8 height 8
checkbox input "false"
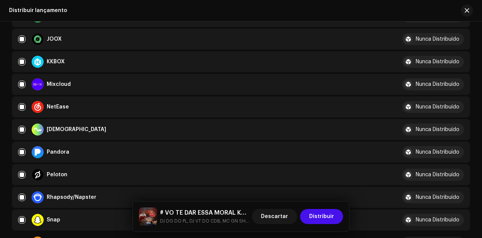
scroll to position [415, 0]
click at [326, 220] on span "Distribuir" at bounding box center [321, 216] width 25 height 15
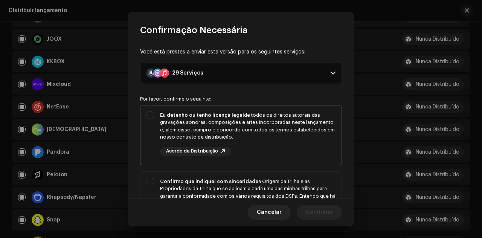
click at [288, 133] on div "Eu detenho ou tenho licença legal de todos os direitos autorais das gravações s…" at bounding box center [248, 126] width 176 height 29
checkbox input "true"
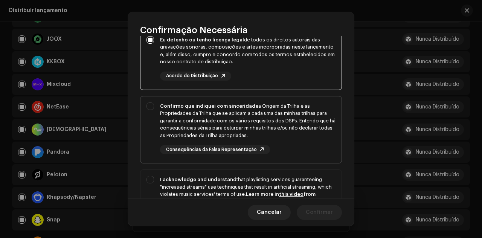
click at [299, 141] on div "Confirmo que indiquei com sinceridade a Origem da Trilha e as Propriedades da T…" at bounding box center [248, 129] width 176 height 52
checkbox input "true"
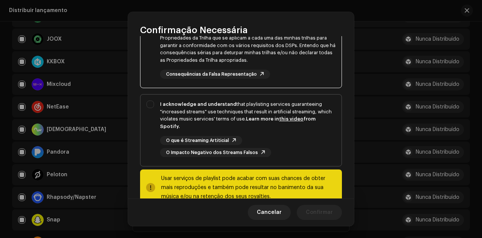
click at [302, 138] on div "O que é Streaming Artiticial O Impacto Negativo dos Streams Falsos" at bounding box center [248, 146] width 176 height 21
checkbox input "true"
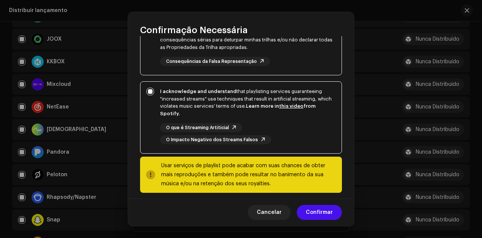
scroll to position [170, 0]
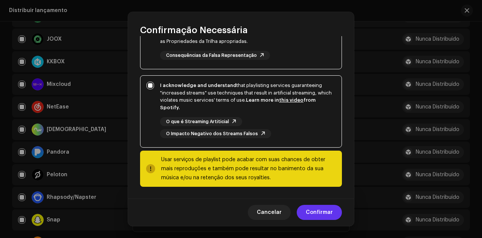
click at [326, 213] on span "Confirmar" at bounding box center [319, 212] width 27 height 15
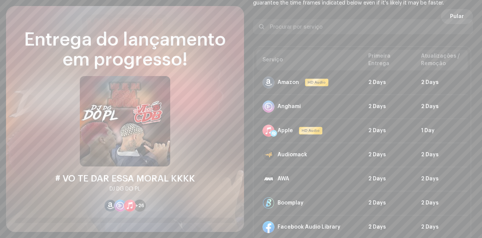
click at [454, 16] on span "Pular" at bounding box center [457, 16] width 14 height 15
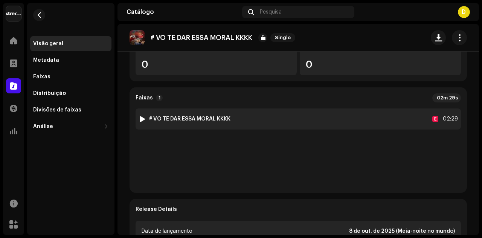
scroll to position [151, 0]
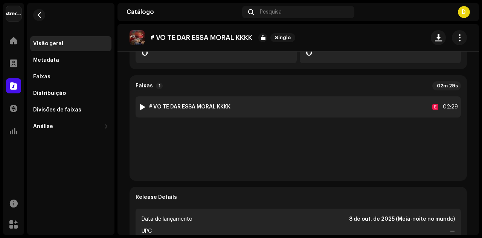
click at [143, 106] on div at bounding box center [143, 107] width 6 height 6
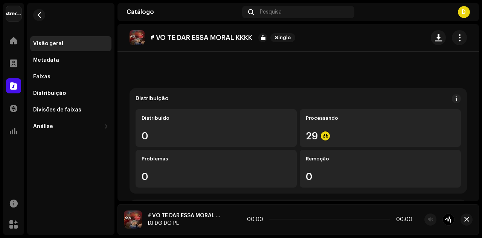
scroll to position [0, 0]
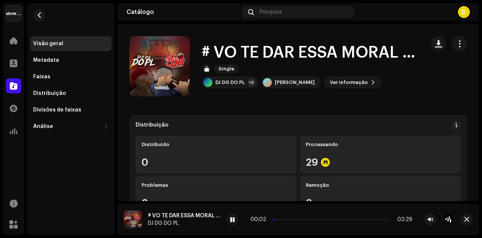
drag, startPoint x: 272, startPoint y: 217, endPoint x: 290, endPoint y: 218, distance: 18.1
click at [290, 218] on div "00:02 02:29" at bounding box center [332, 220] width 162 height 6
drag, startPoint x: 276, startPoint y: 220, endPoint x: 305, endPoint y: 220, distance: 29.8
click at [303, 220] on span at bounding box center [302, 220] width 4 height 4
drag, startPoint x: 305, startPoint y: 220, endPoint x: 312, endPoint y: 219, distance: 7.3
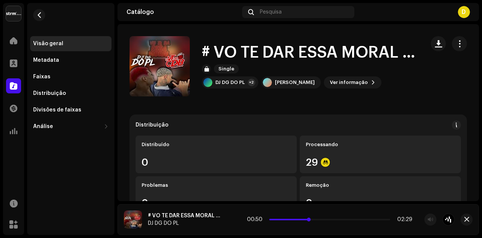
click at [312, 219] on p-slider at bounding box center [329, 220] width 121 height 2
drag, startPoint x: 327, startPoint y: 217, endPoint x: 332, endPoint y: 219, distance: 4.8
click at [332, 219] on div "01:11 02:29" at bounding box center [332, 220] width 162 height 6
drag, startPoint x: 330, startPoint y: 220, endPoint x: 334, endPoint y: 220, distance: 3.8
click at [334, 220] on span at bounding box center [333, 220] width 4 height 4
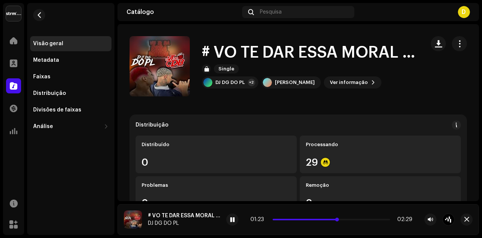
drag, startPoint x: 334, startPoint y: 220, endPoint x: 338, endPoint y: 219, distance: 5.0
click at [338, 219] on span at bounding box center [337, 220] width 4 height 4
click at [340, 220] on span at bounding box center [338, 220] width 4 height 4
drag, startPoint x: 350, startPoint y: 219, endPoint x: 356, endPoint y: 219, distance: 6.0
click at [356, 219] on p-slider at bounding box center [332, 220] width 118 height 2
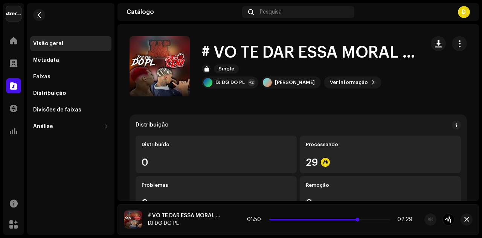
click at [360, 220] on span at bounding box center [358, 220] width 4 height 4
drag, startPoint x: 359, startPoint y: 220, endPoint x: 367, endPoint y: 220, distance: 7.9
click at [367, 220] on p-slider at bounding box center [329, 220] width 121 height 2
drag, startPoint x: 366, startPoint y: 220, endPoint x: 348, endPoint y: 218, distance: 18.2
click at [348, 218] on div "01:45 02:29" at bounding box center [329, 220] width 165 height 6
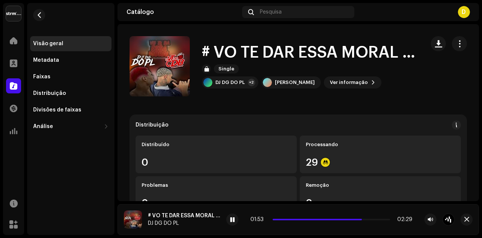
drag, startPoint x: 348, startPoint y: 220, endPoint x: 363, endPoint y: 220, distance: 15.1
click at [363, 220] on span at bounding box center [361, 220] width 4 height 4
drag, startPoint x: 363, startPoint y: 220, endPoint x: 369, endPoint y: 220, distance: 5.3
click at [364, 220] on span at bounding box center [362, 220] width 4 height 4
drag, startPoint x: 378, startPoint y: 219, endPoint x: 350, endPoint y: 216, distance: 28.1
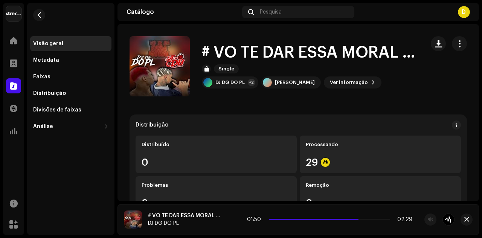
click at [350, 216] on div "01:50 02:29" at bounding box center [341, 220] width 228 height 12
drag, startPoint x: 351, startPoint y: 220, endPoint x: 337, endPoint y: 217, distance: 13.8
click at [338, 217] on div "01:34 02:29" at bounding box center [329, 220] width 165 height 6
drag, startPoint x: 361, startPoint y: 220, endPoint x: 353, endPoint y: 220, distance: 7.5
click at [355, 220] on span at bounding box center [357, 220] width 4 height 4
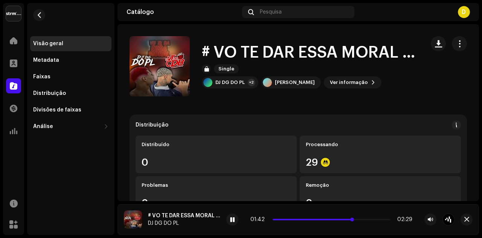
drag, startPoint x: 358, startPoint y: 220, endPoint x: 344, endPoint y: 219, distance: 13.6
click at [351, 219] on span at bounding box center [353, 220] width 4 height 4
drag, startPoint x: 357, startPoint y: 220, endPoint x: 349, endPoint y: 219, distance: 7.6
click at [355, 219] on span at bounding box center [357, 220] width 4 height 4
click at [348, 219] on span at bounding box center [347, 220] width 4 height 4
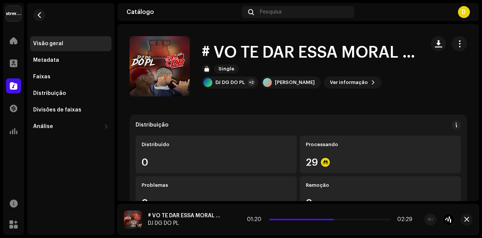
drag, startPoint x: 348, startPoint y: 218, endPoint x: 336, endPoint y: 217, distance: 11.7
click at [336, 217] on div "01:20 02:29" at bounding box center [329, 220] width 165 height 6
drag, startPoint x: 353, startPoint y: 220, endPoint x: 340, endPoint y: 218, distance: 13.0
click at [340, 218] on div "01:24 02:29" at bounding box center [329, 220] width 165 height 6
drag, startPoint x: 354, startPoint y: 219, endPoint x: 345, endPoint y: 219, distance: 8.7
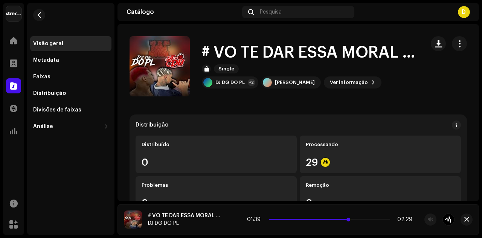
click at [347, 219] on span at bounding box center [349, 220] width 4 height 4
drag, startPoint x: 351, startPoint y: 219, endPoint x: 340, endPoint y: 219, distance: 10.9
click at [340, 219] on p-slider at bounding box center [329, 220] width 121 height 2
drag, startPoint x: 344, startPoint y: 218, endPoint x: 328, endPoint y: 216, distance: 16.4
click at [329, 216] on div "01:28 02:29" at bounding box center [341, 220] width 228 height 12
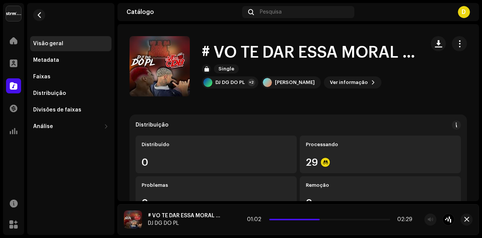
drag, startPoint x: 337, startPoint y: 220, endPoint x: 318, endPoint y: 217, distance: 18.3
click at [319, 217] on div "01:02 02:29" at bounding box center [329, 220] width 165 height 6
drag, startPoint x: 340, startPoint y: 220, endPoint x: 333, endPoint y: 220, distance: 6.8
click at [334, 220] on span at bounding box center [332, 220] width 4 height 4
click at [234, 219] on span at bounding box center [232, 220] width 5 height 6
